Goal: Information Seeking & Learning: Learn about a topic

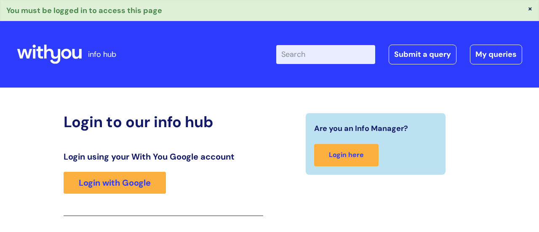
scroll to position [149, 0]
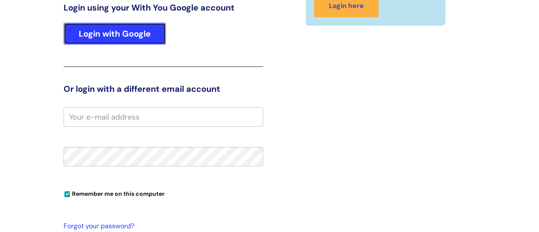
click at [139, 27] on link "Login with Google" at bounding box center [115, 34] width 102 height 22
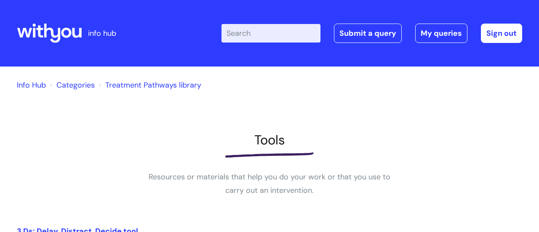
click at [249, 27] on input "Enter your search term here..." at bounding box center [270, 33] width 99 height 19
type input "e"
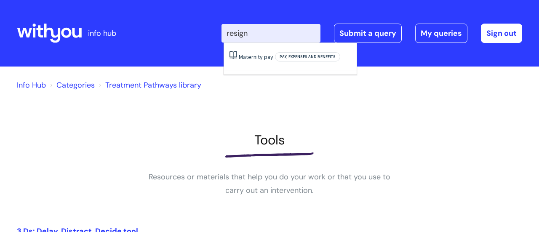
type input "resign"
click button "Search" at bounding box center [0, 0] width 0 height 0
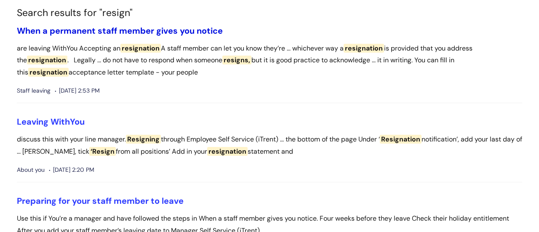
scroll to position [76, 0]
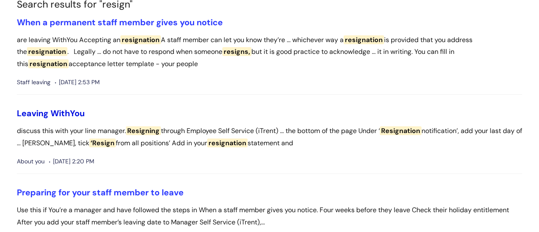
click at [69, 113] on link "Leaving WithYou" at bounding box center [51, 113] width 68 height 11
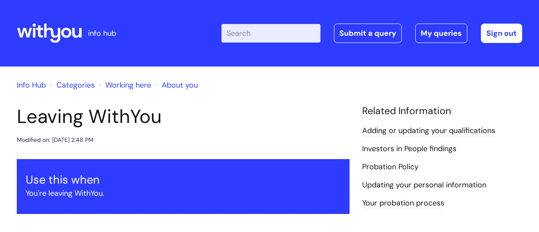
click at [254, 34] on input "Enter your search term here..." at bounding box center [270, 33] width 99 height 19
type input "notice period"
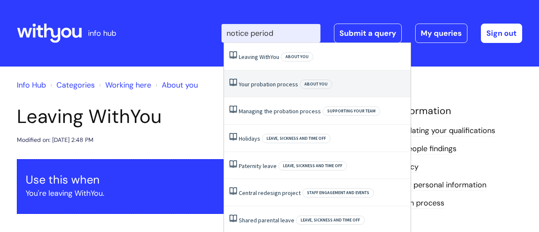
click at [273, 82] on link "Your probation process" at bounding box center [268, 84] width 59 height 8
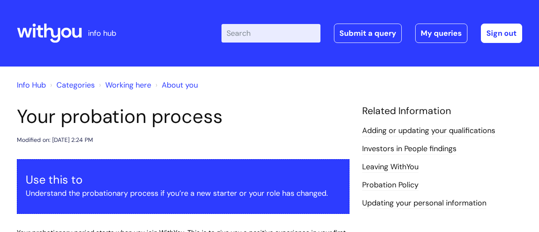
click at [397, 166] on link "Leaving WithYou" at bounding box center [390, 167] width 56 height 11
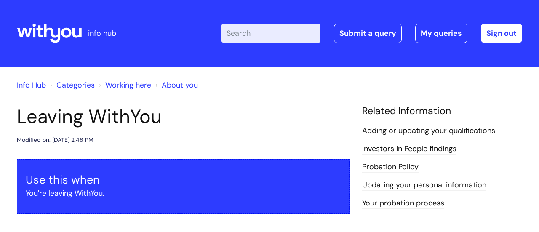
click at [386, 172] on link "Probation Policy" at bounding box center [390, 167] width 56 height 11
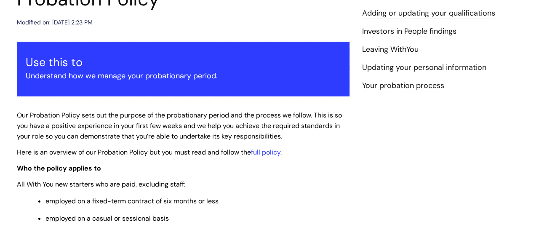
scroll to position [129, 0]
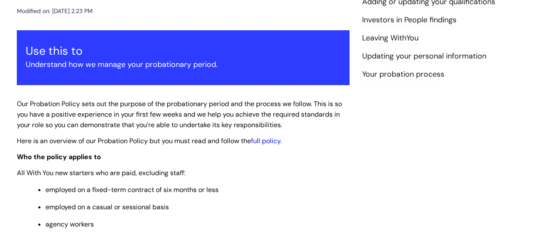
click at [279, 143] on link "full policy" at bounding box center [265, 140] width 29 height 9
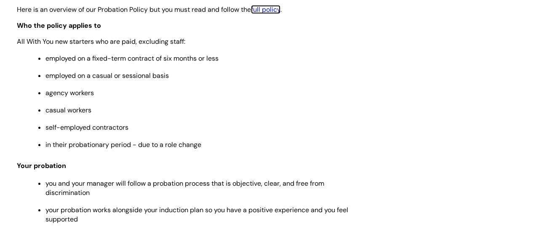
scroll to position [0, 0]
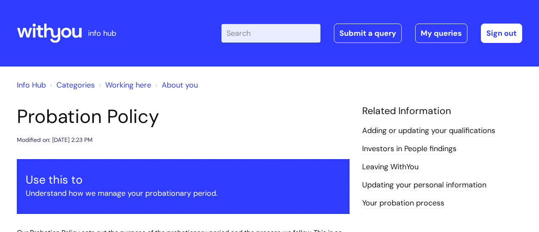
click at [248, 40] on input "Enter your search term here..." at bounding box center [270, 33] width 99 height 19
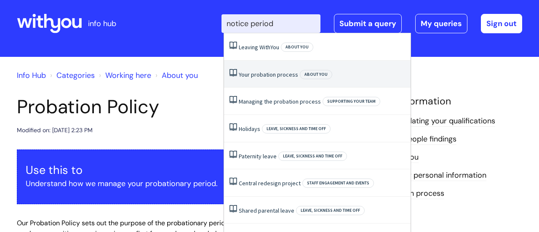
scroll to position [11, 0]
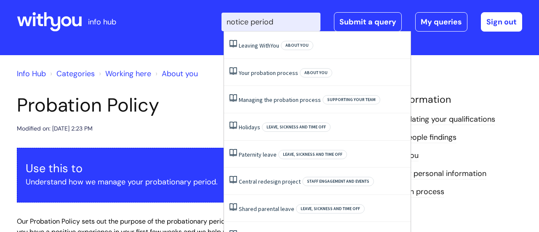
type input "notice period"
